Goal: Find specific page/section: Find specific page/section

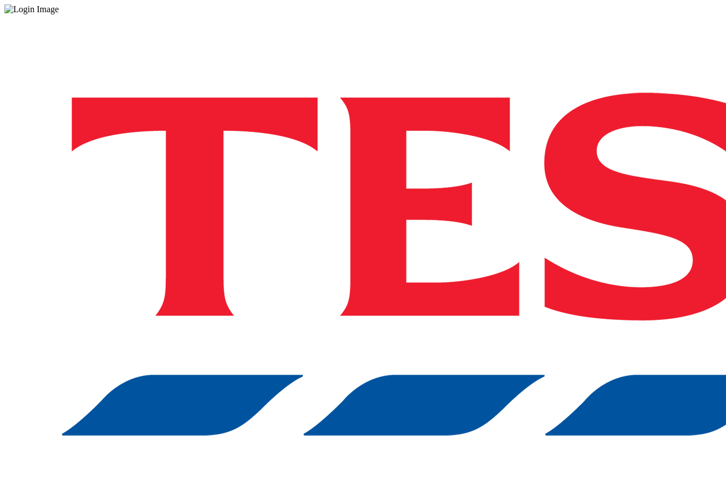
click at [553, 298] on div "Log in to the Spectra’s dashboard using [PERSON_NAME]’s credentials. If you don…" at bounding box center [362, 289] width 717 height 551
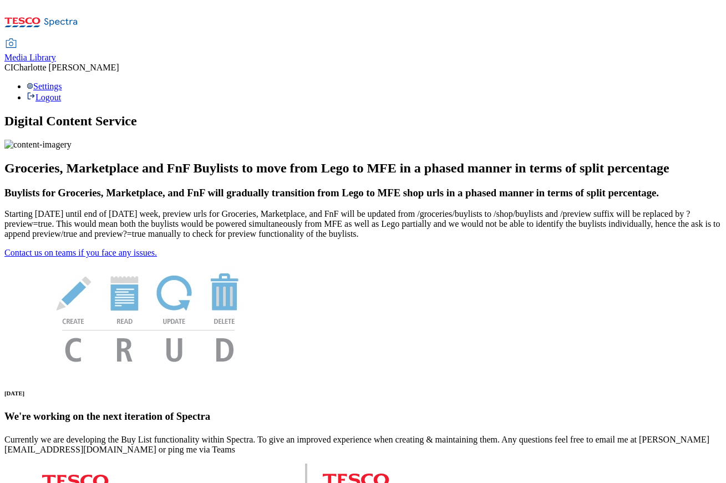
click at [56, 53] on div "Media Library" at bounding box center [30, 58] width 52 height 10
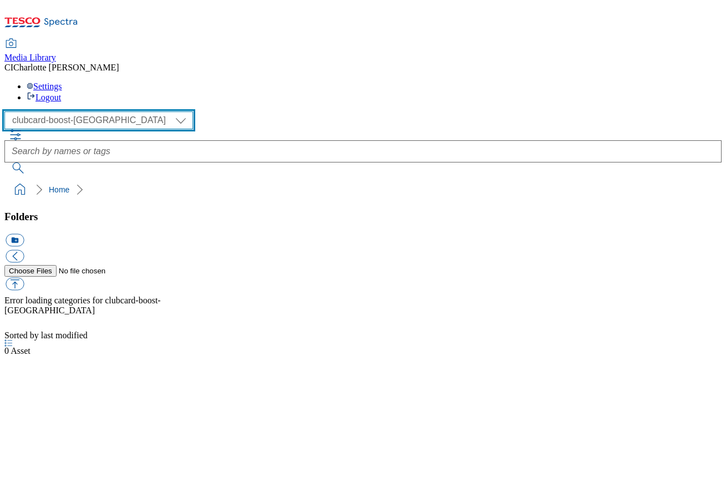
click at [89, 111] on select "Clubcard Boost UK Clubcard Marketing Clubcard ROI clubcard-boost-uk Dotcom UK G…" at bounding box center [98, 120] width 189 height 18
select select "flare-ghs-mktg"
click at [8, 111] on select "Clubcard Boost UK Clubcard Marketing Clubcard ROI clubcard-boost-uk Dotcom UK G…" at bounding box center [98, 120] width 189 height 18
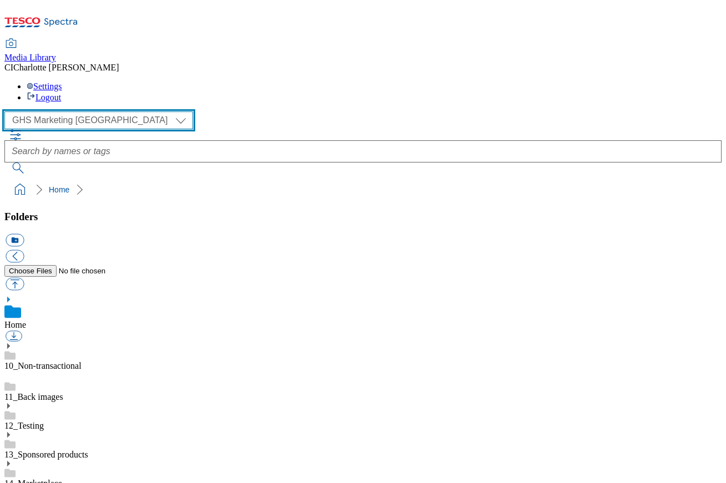
scroll to position [16, 0]
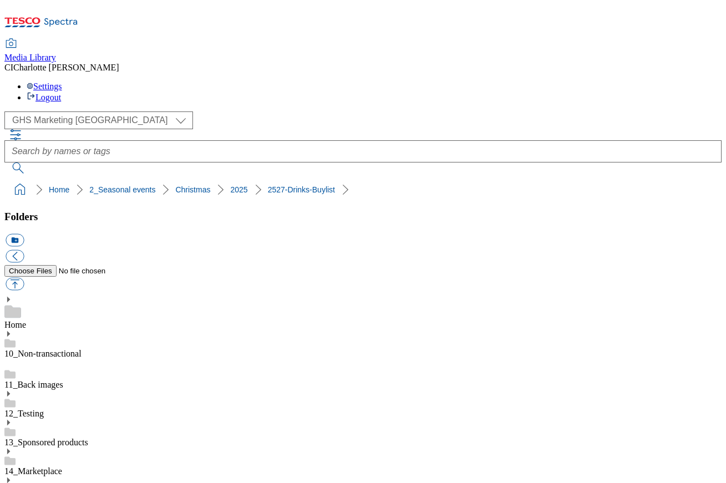
scroll to position [333, 0]
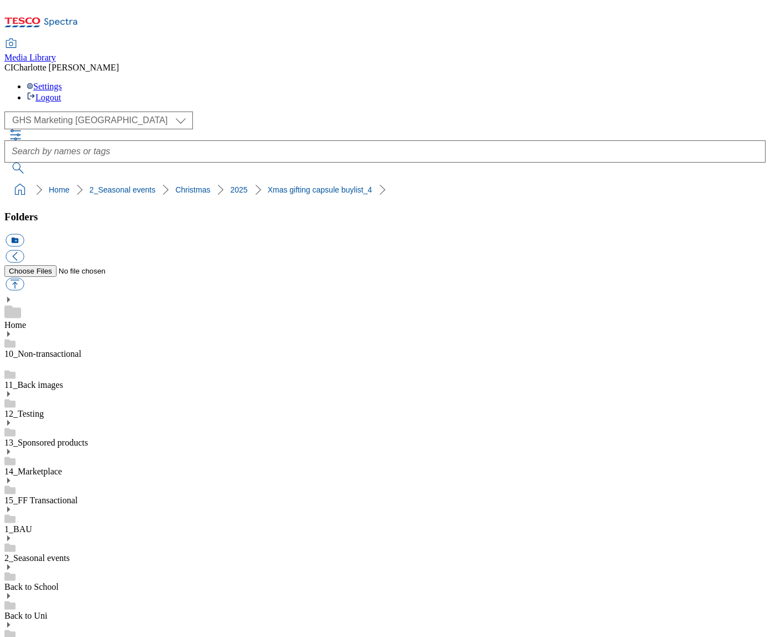
scroll to position [333, 0]
